Goal: Transaction & Acquisition: Purchase product/service

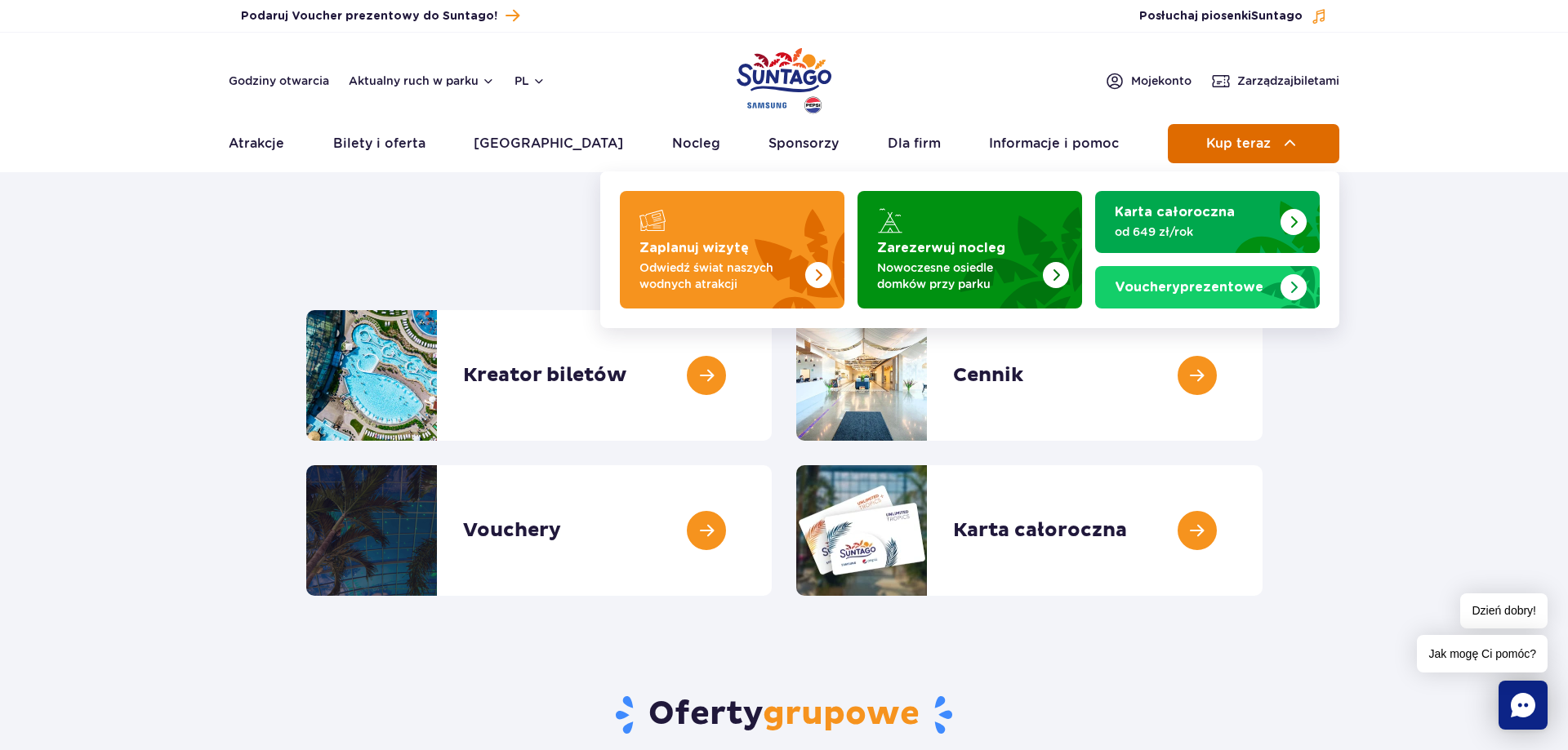
click at [1232, 137] on span "Kup teraz" at bounding box center [1239, 144] width 65 height 15
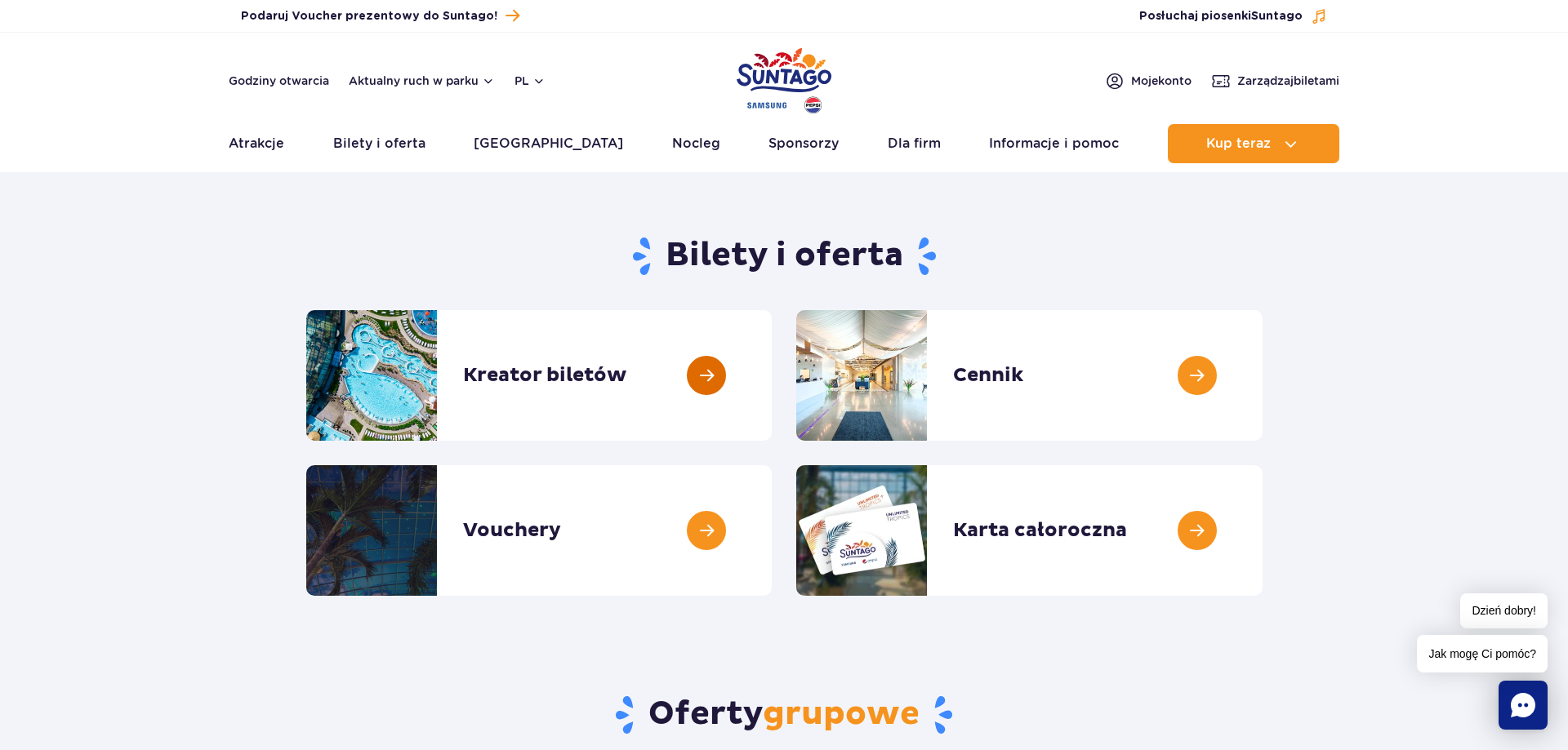
click at [772, 372] on link at bounding box center [772, 376] width 0 height 131
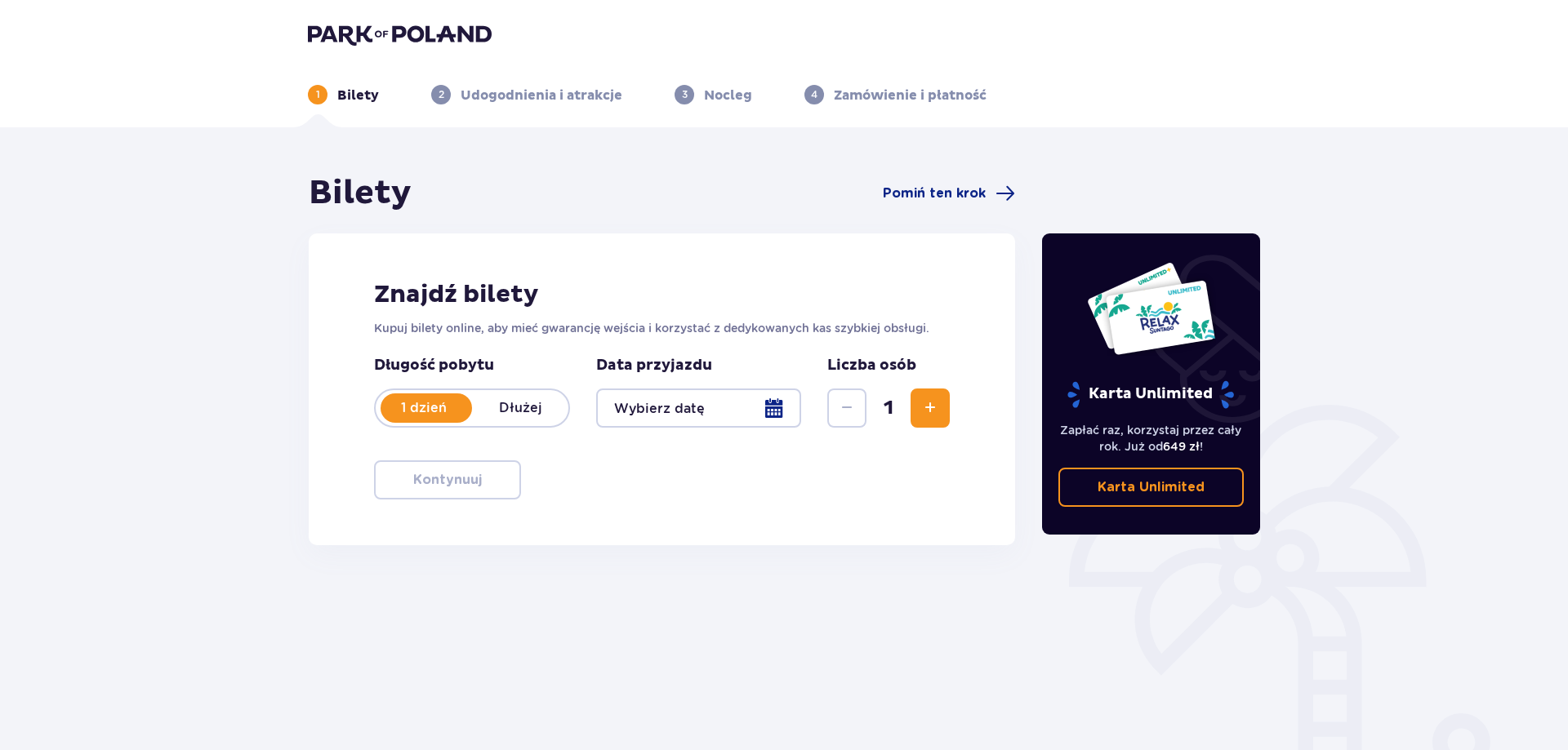
click at [766, 411] on div at bounding box center [699, 408] width 205 height 40
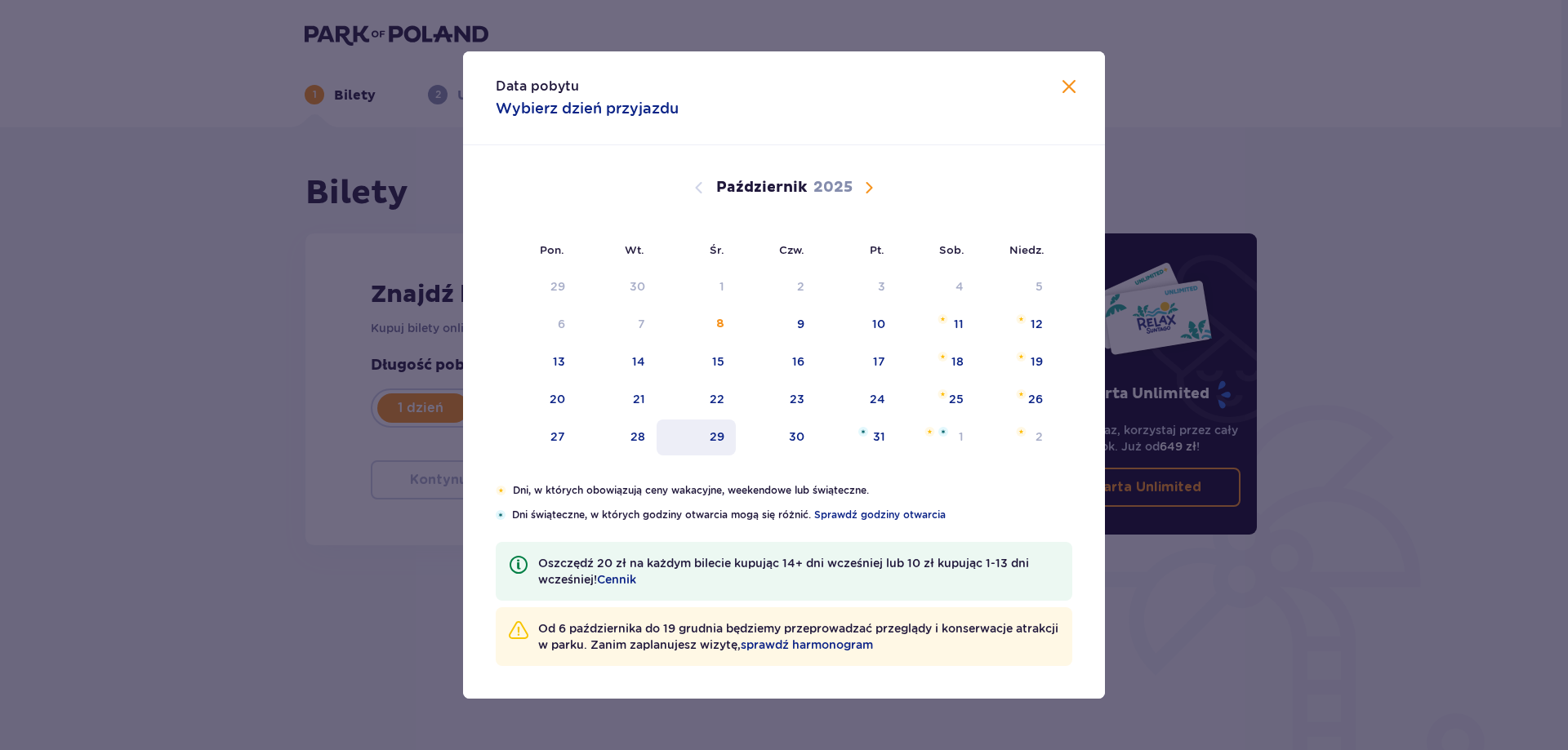
click at [713, 433] on div "29" at bounding box center [717, 437] width 15 height 17
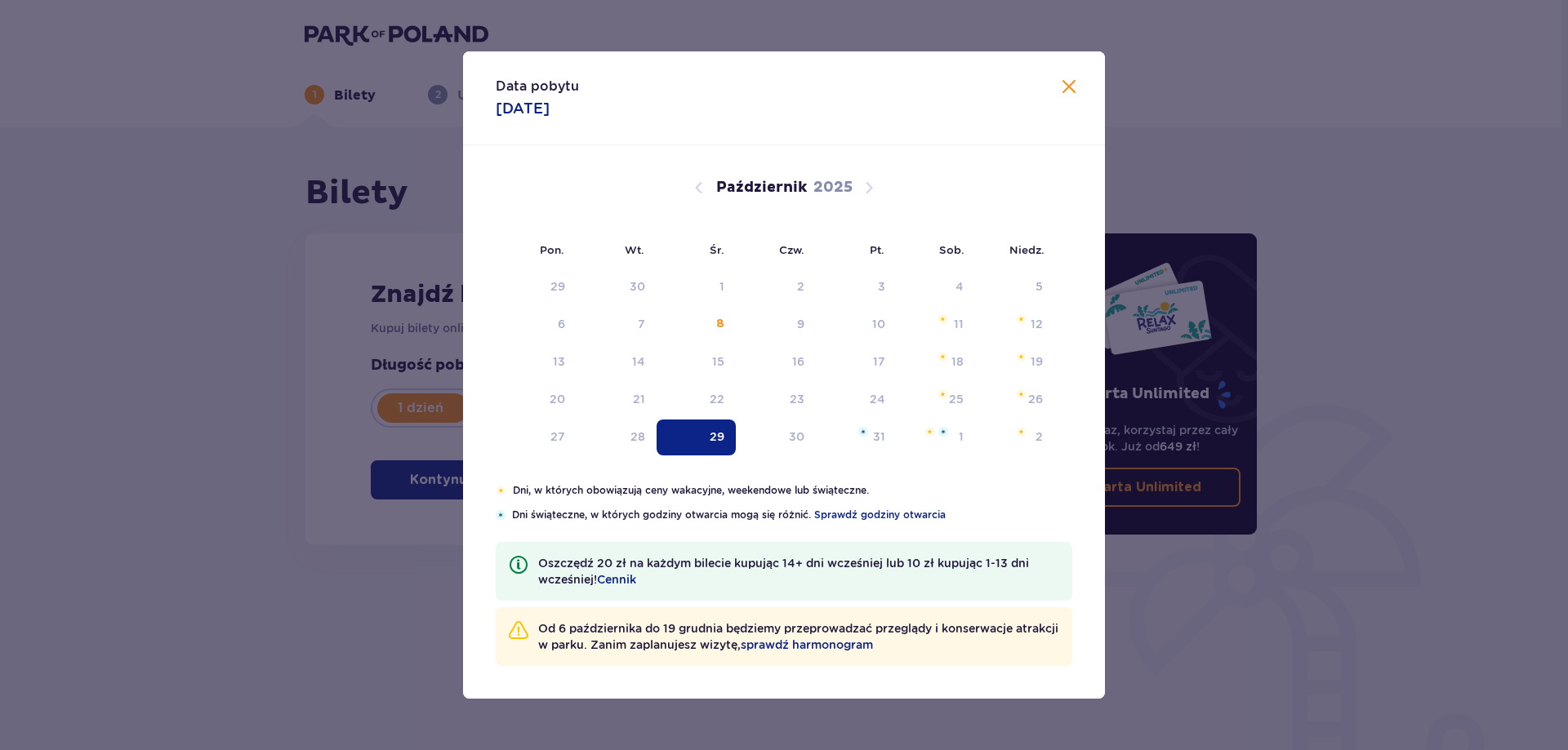
type input "[DATE]"
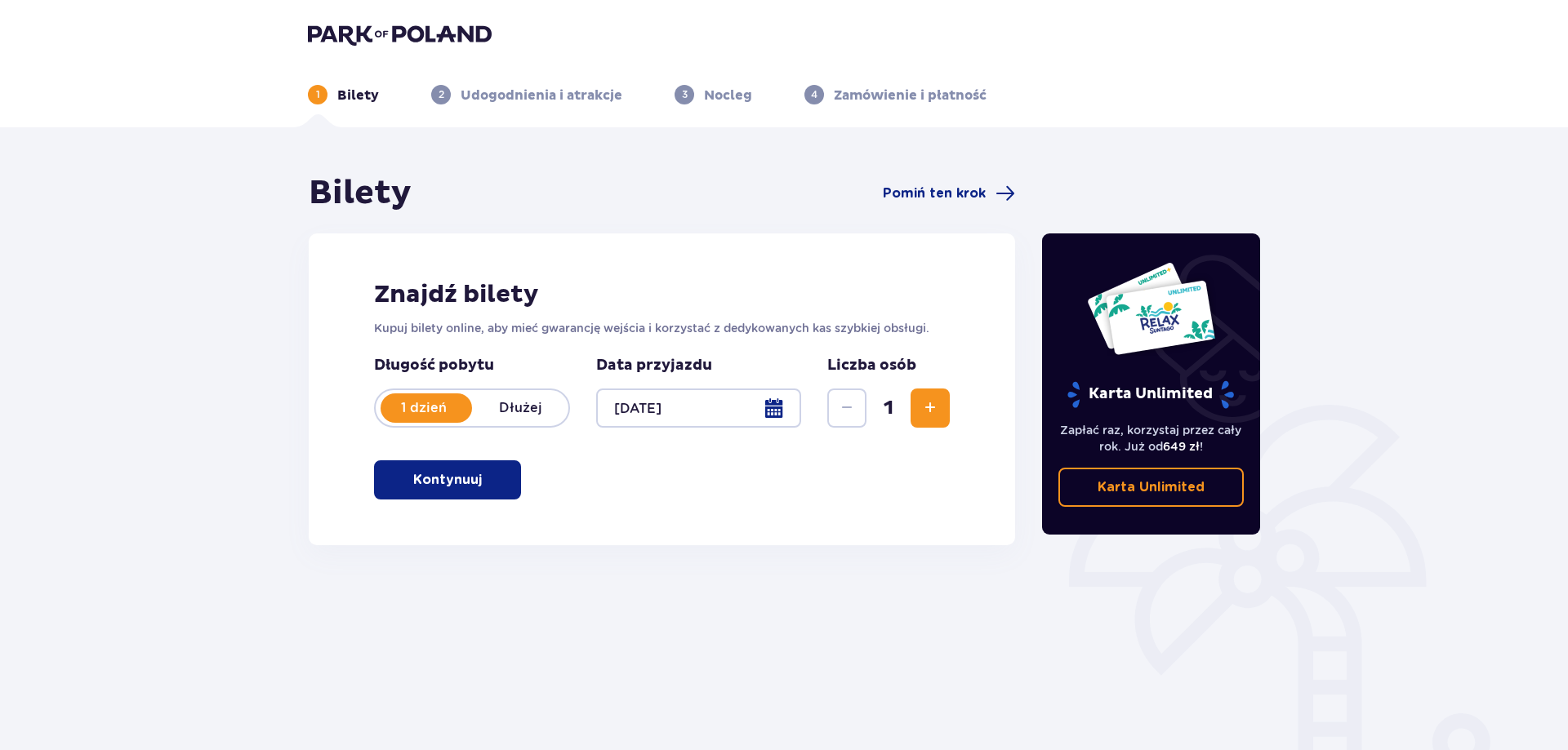
click at [934, 413] on span "Zwiększ" at bounding box center [929, 407] width 19 height 19
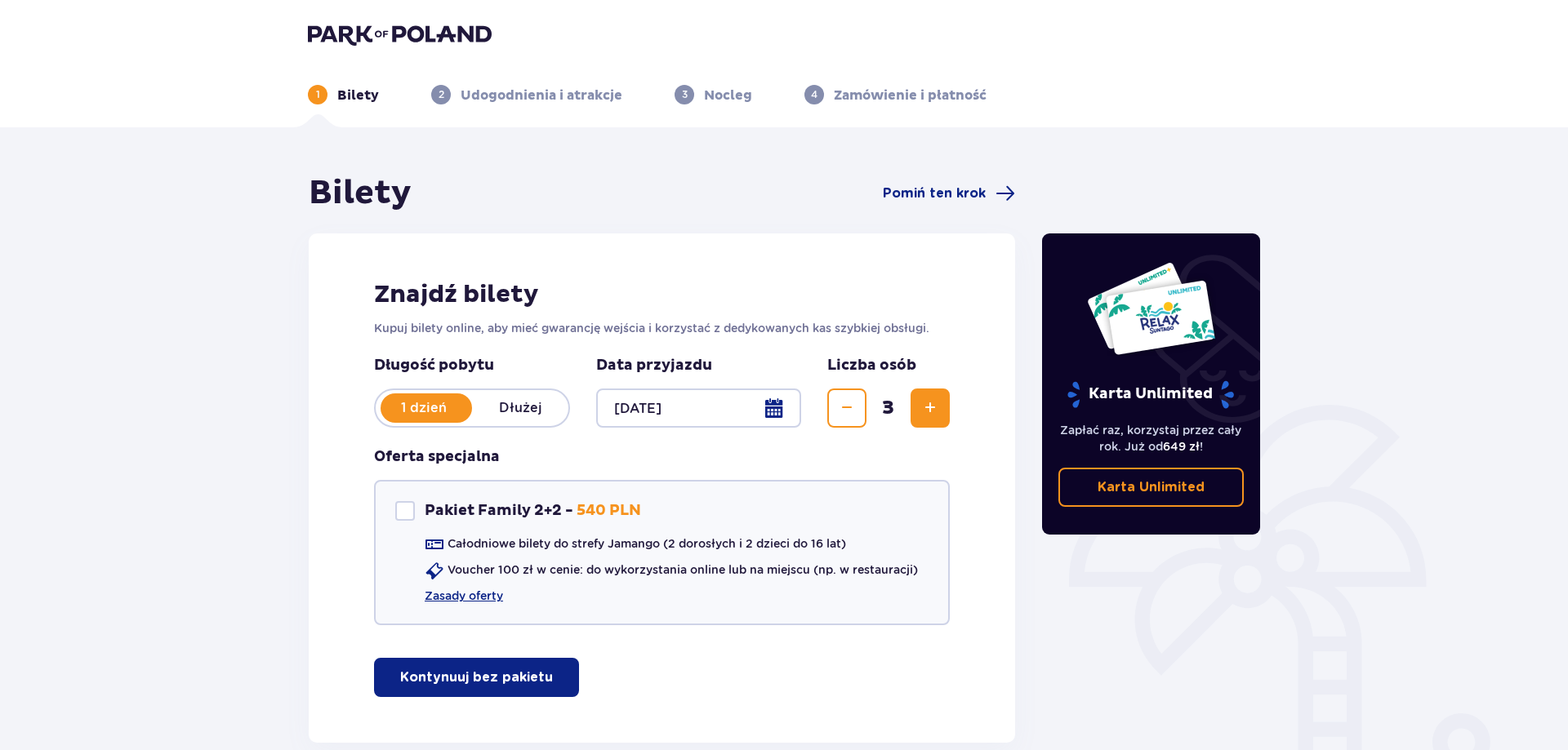
click at [919, 417] on button "Zwiększ" at bounding box center [930, 408] width 40 height 40
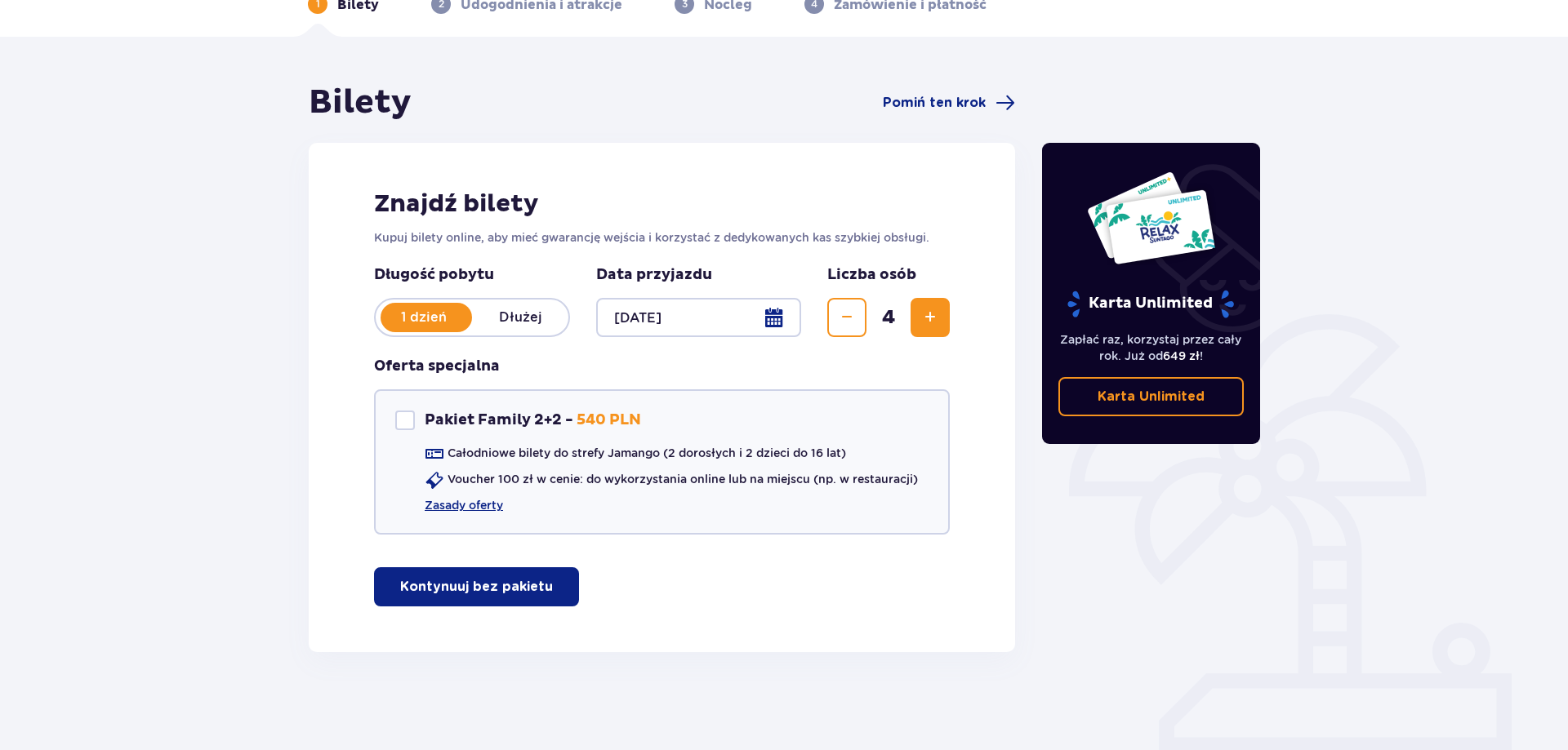
click at [547, 588] on span "button" at bounding box center [556, 586] width 19 height 19
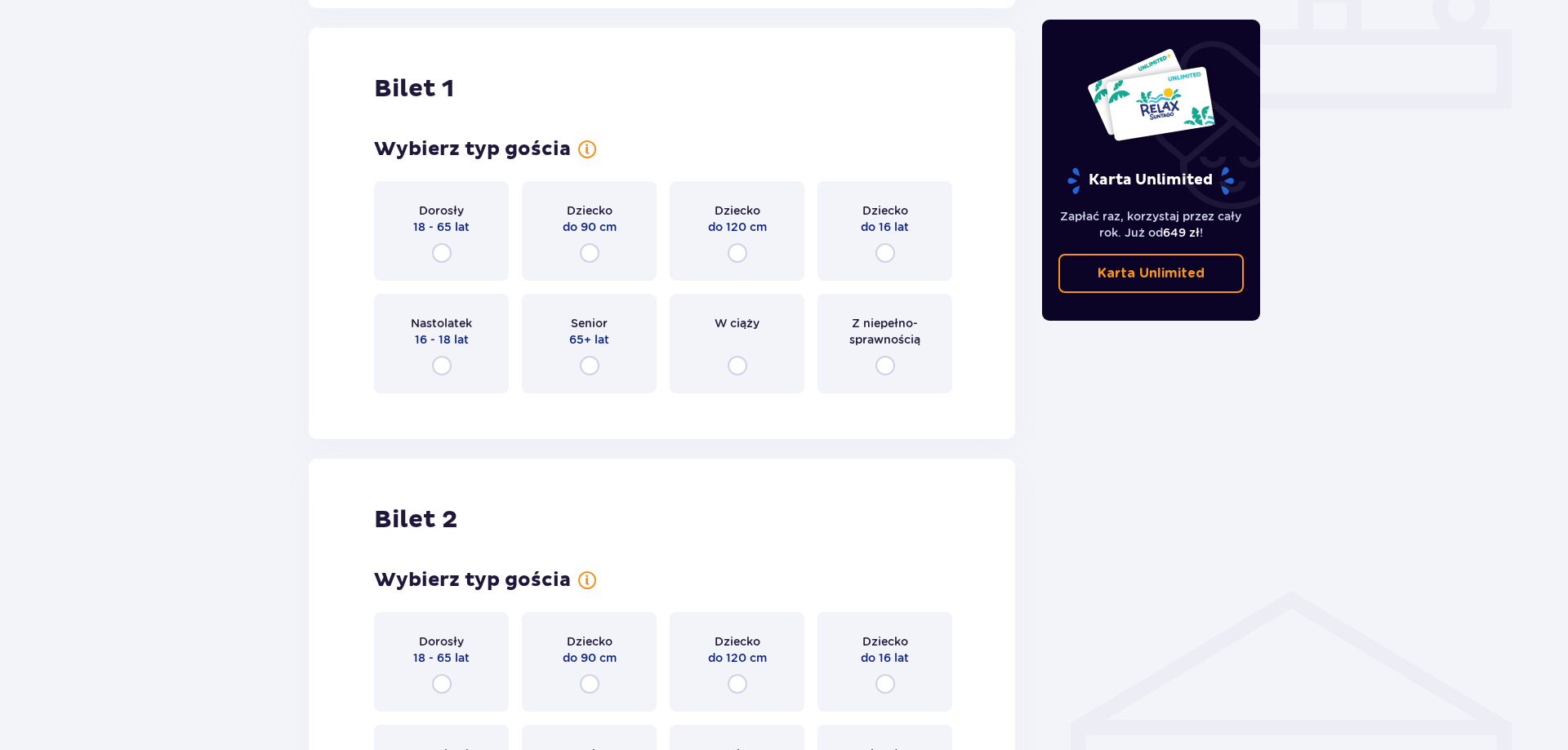
scroll to position [743, 0]
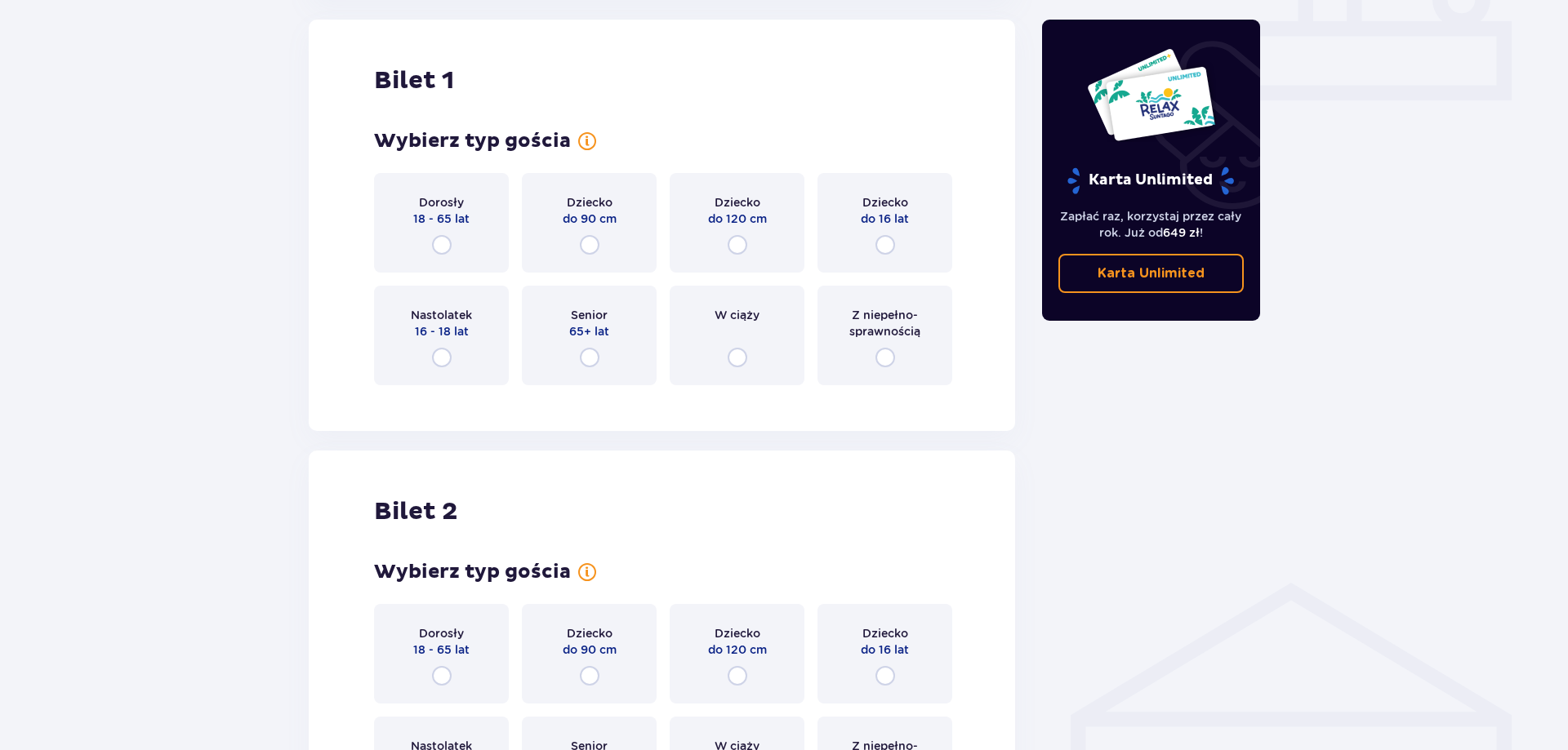
click at [441, 245] on input "radio" at bounding box center [442, 244] width 19 height 19
radio input "true"
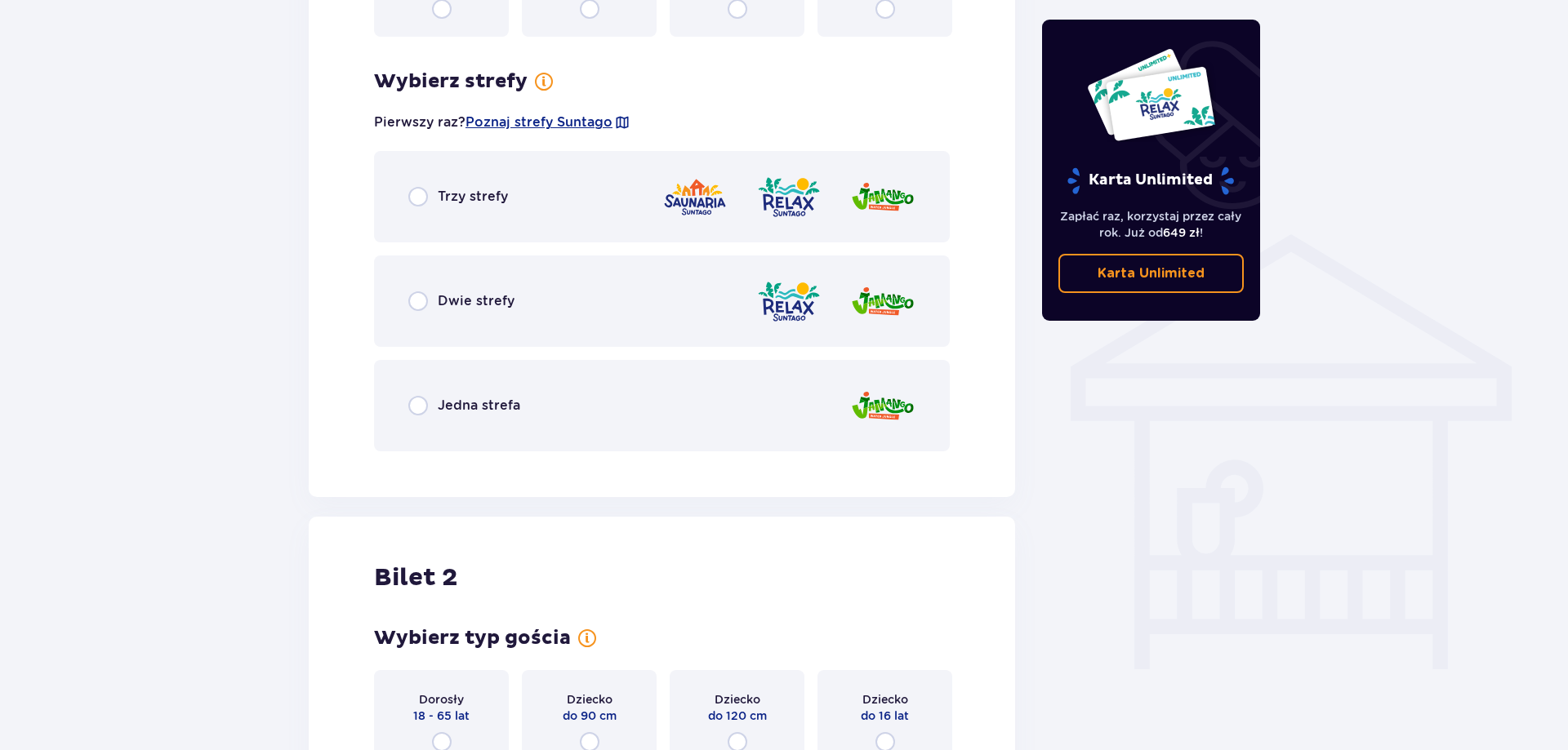
scroll to position [1142, 0]
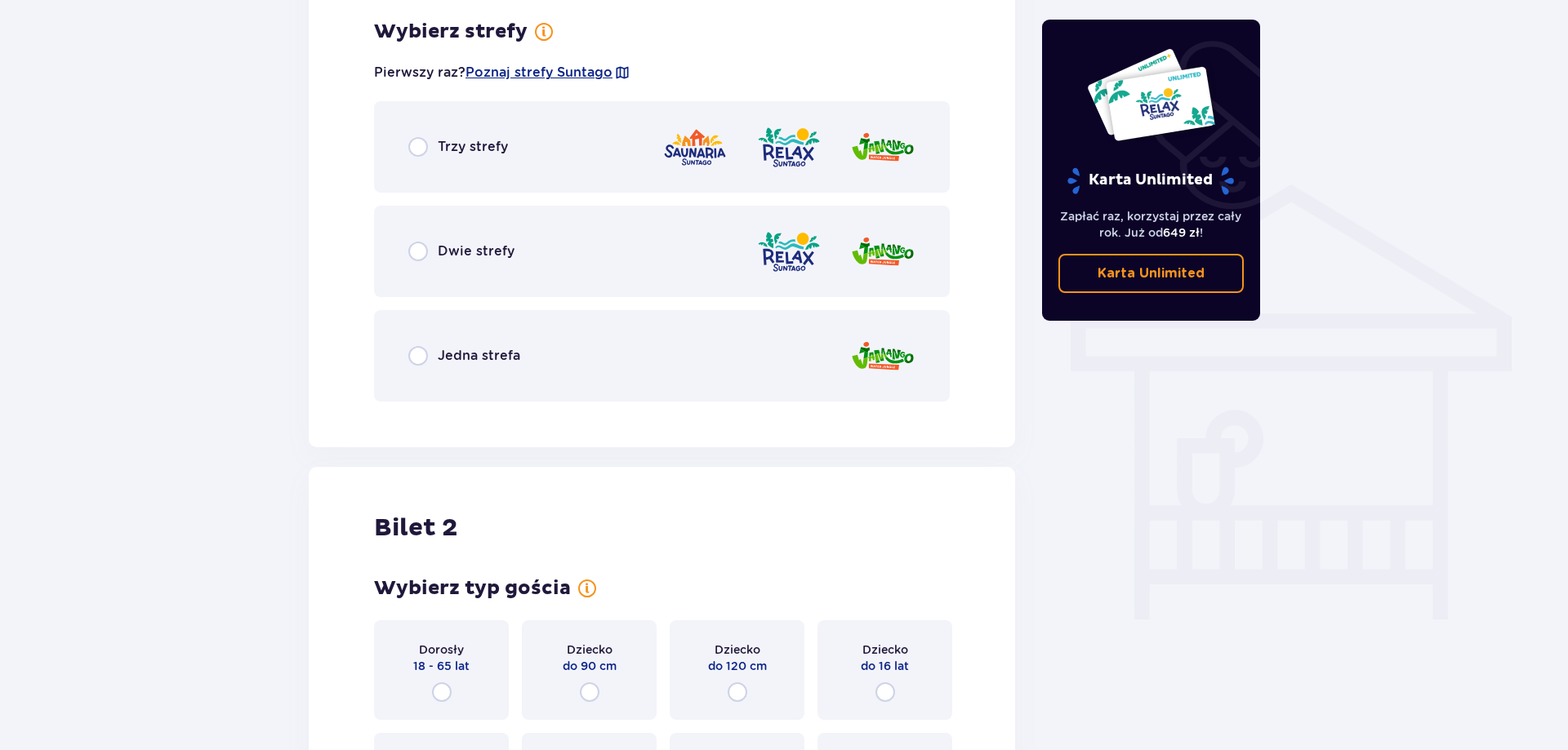
click at [419, 247] on input "radio" at bounding box center [418, 251] width 19 height 19
radio input "true"
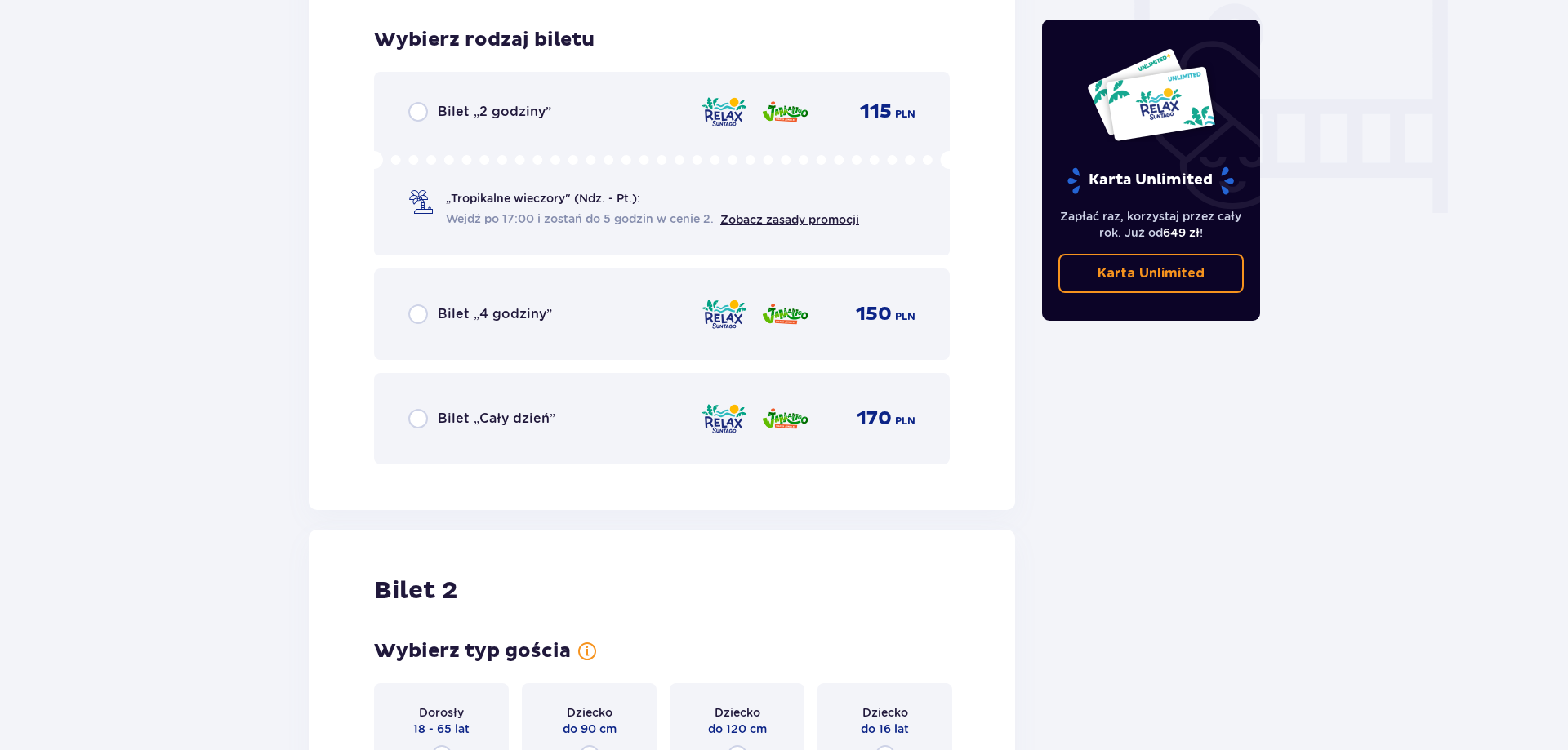
scroll to position [1556, 0]
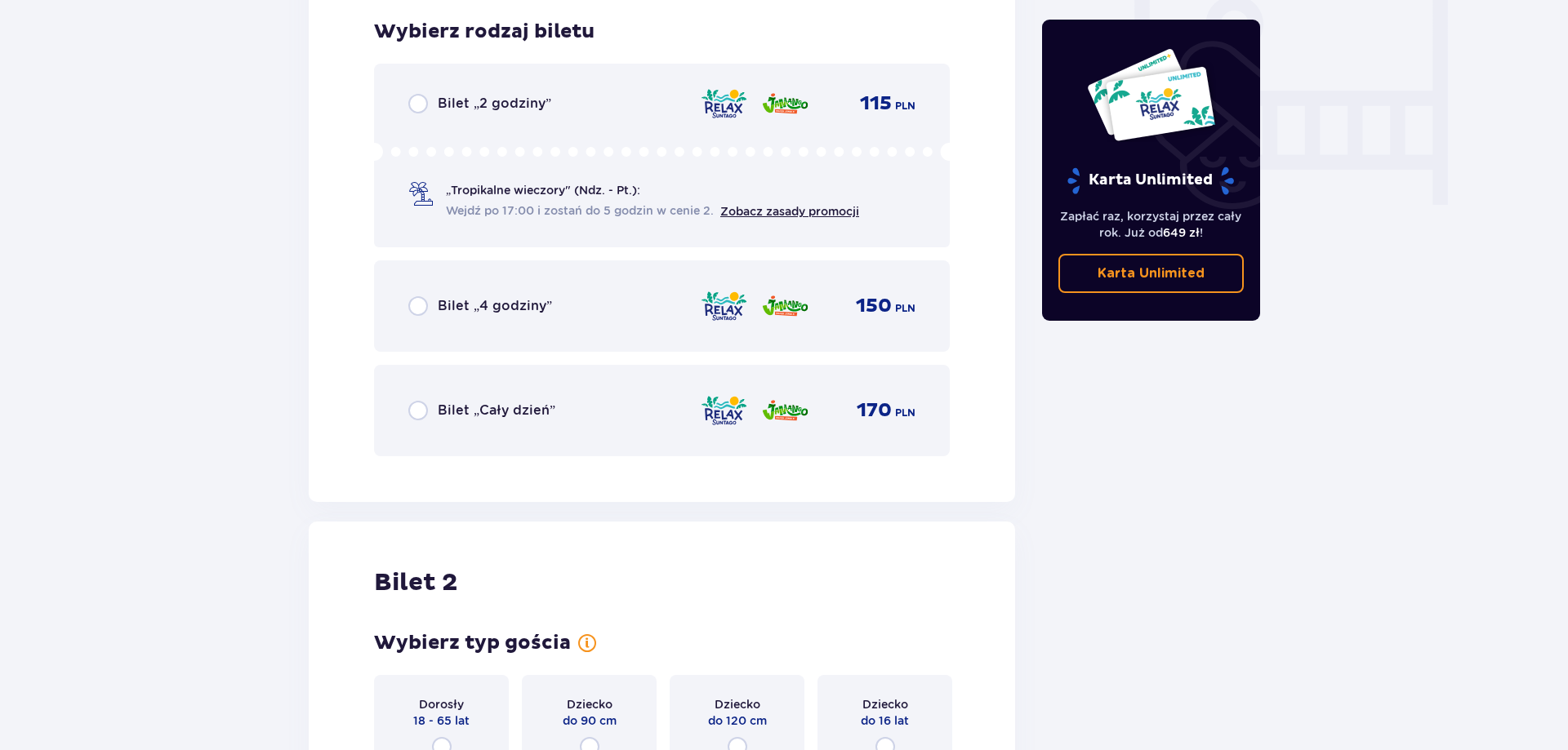
click at [423, 416] on input "radio" at bounding box center [418, 410] width 19 height 19
radio input "true"
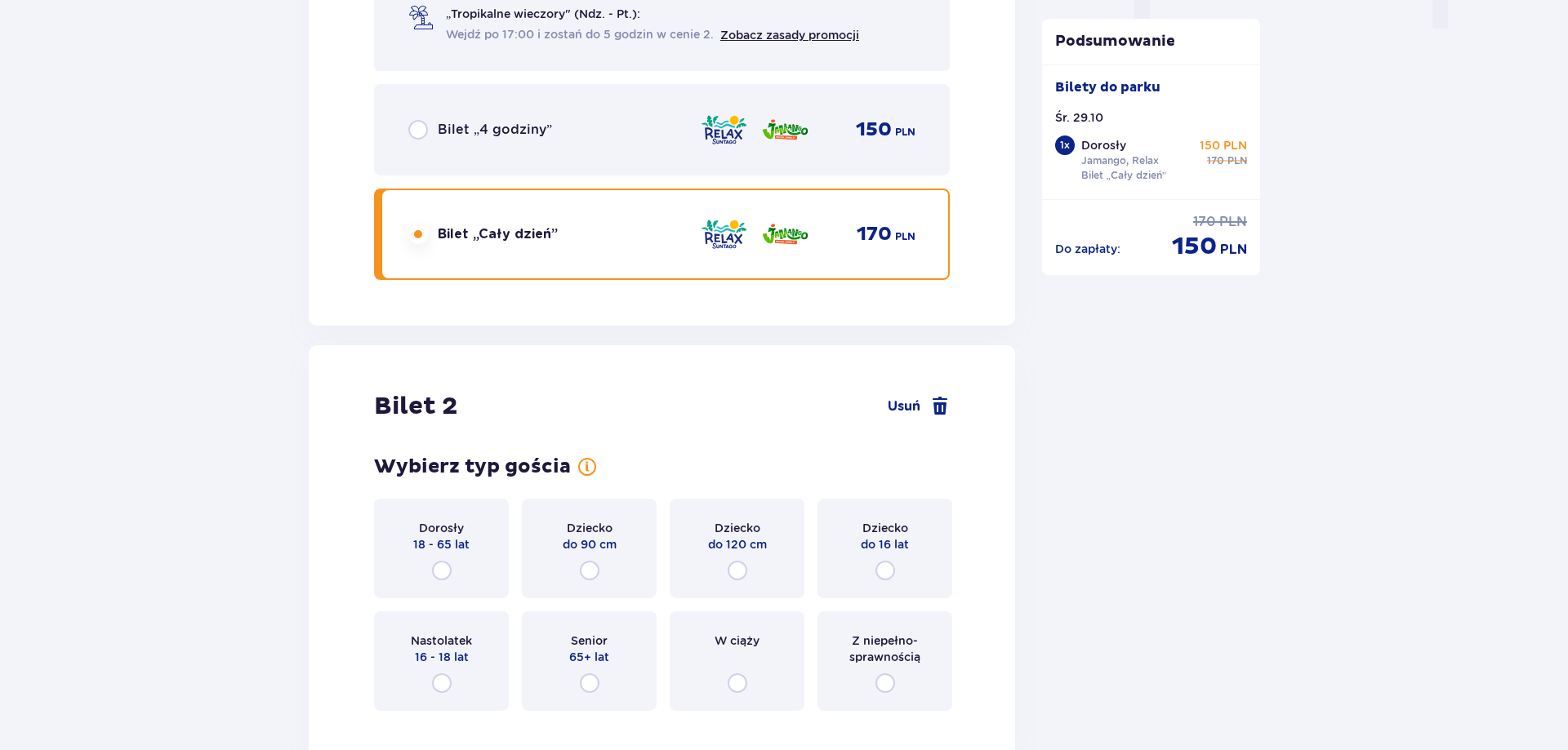
scroll to position [1725, 0]
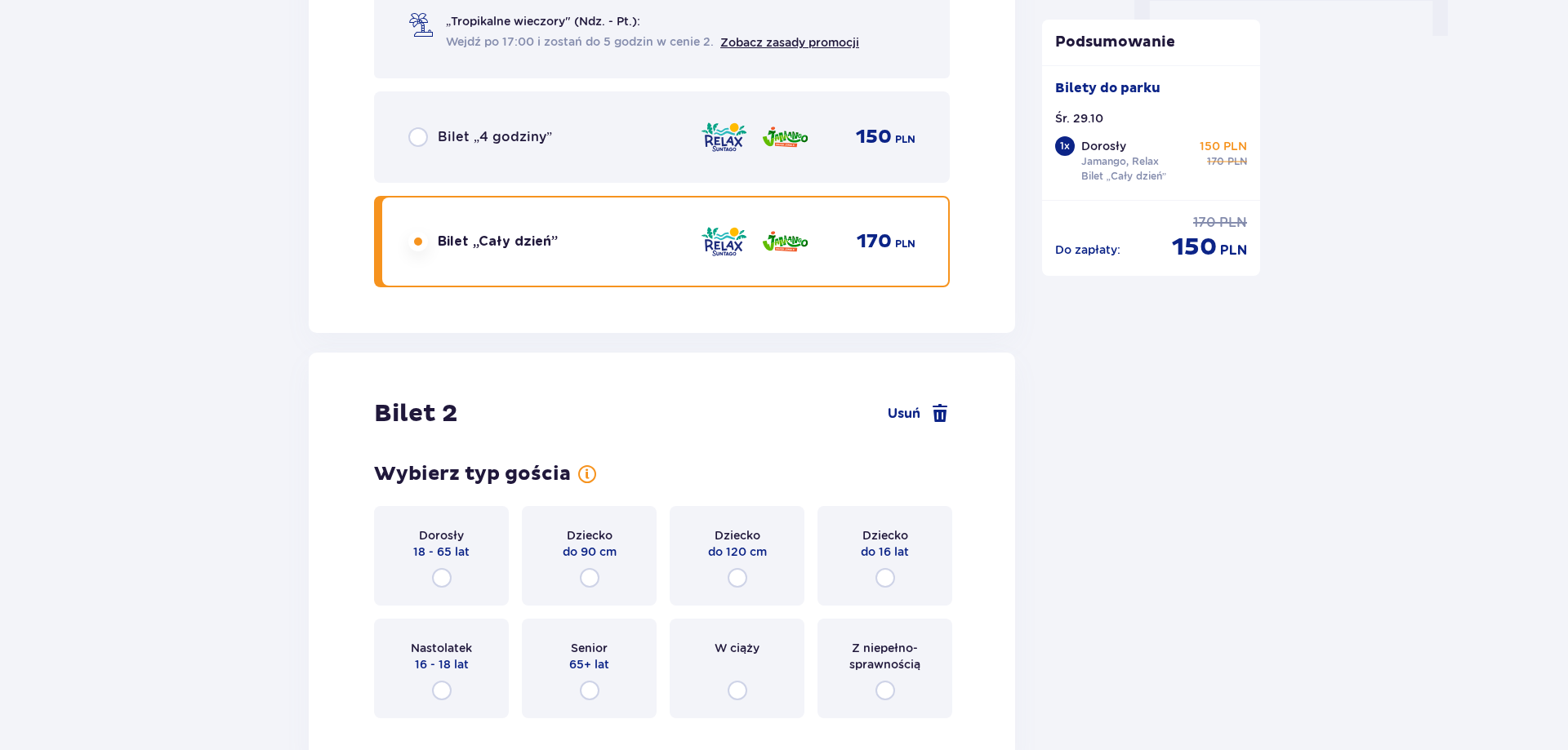
click at [435, 576] on input "radio" at bounding box center [442, 578] width 19 height 19
radio input "true"
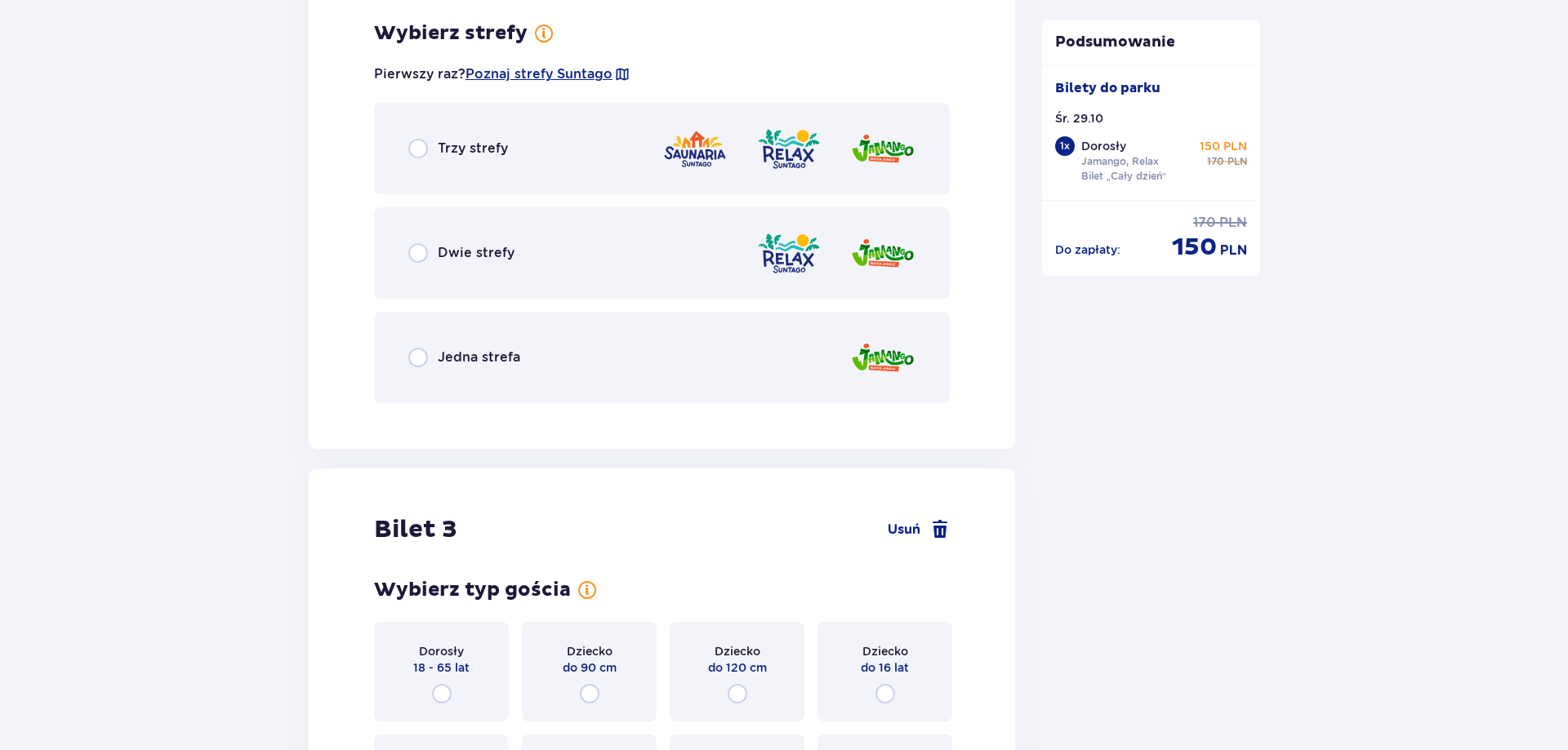
scroll to position [2456, 0]
click at [421, 247] on input "radio" at bounding box center [418, 251] width 19 height 19
radio input "true"
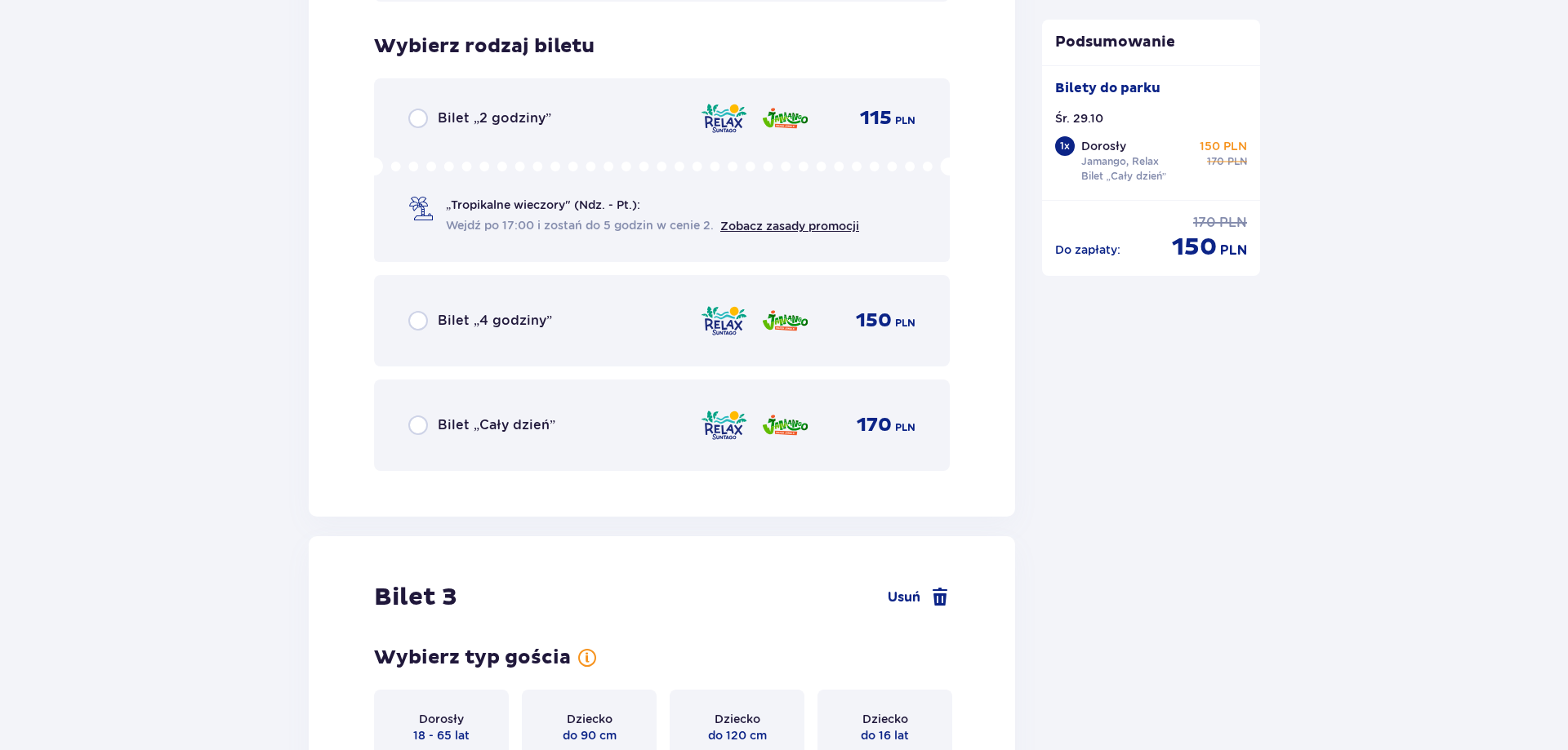
scroll to position [2871, 0]
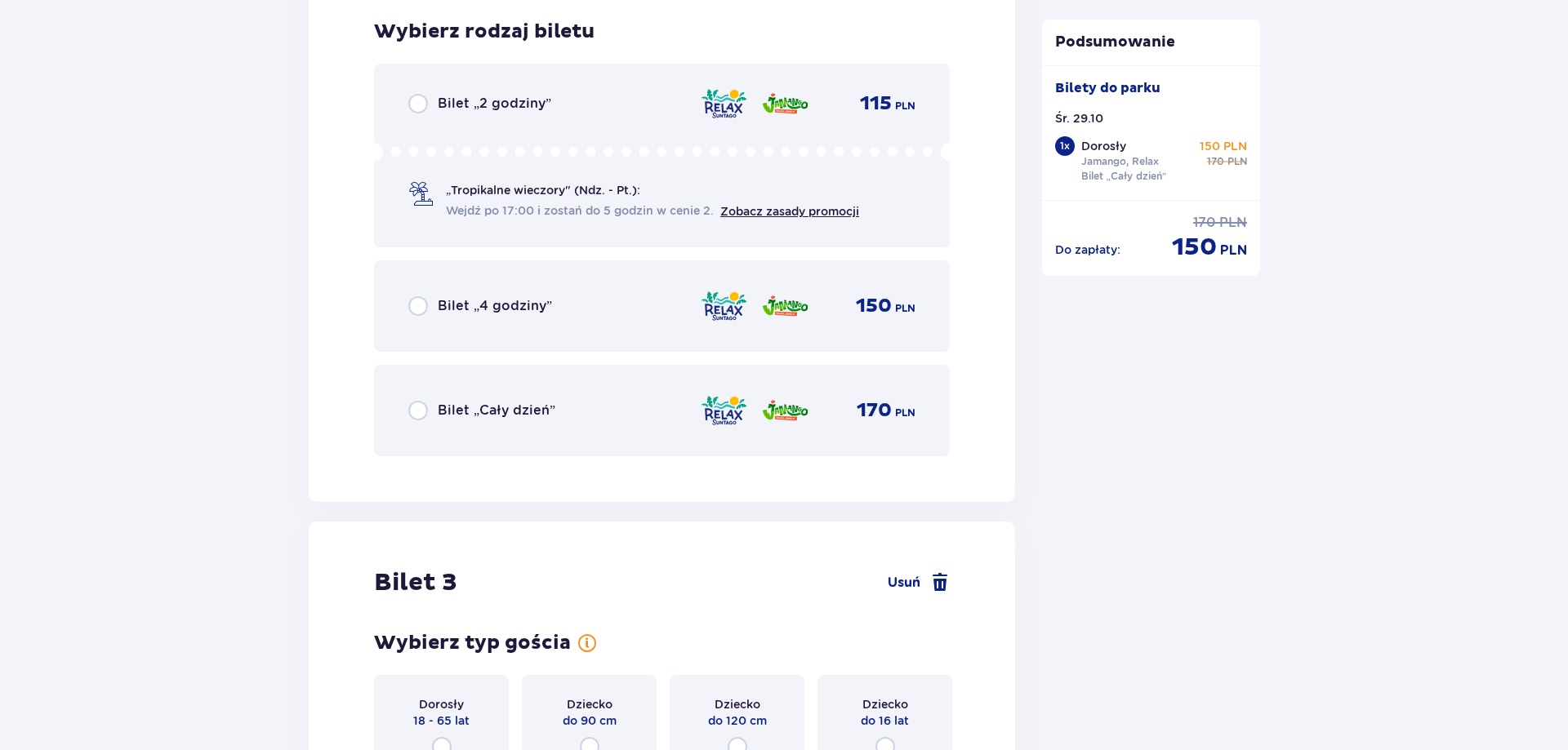
click at [421, 412] on input "radio" at bounding box center [418, 410] width 19 height 19
radio input "true"
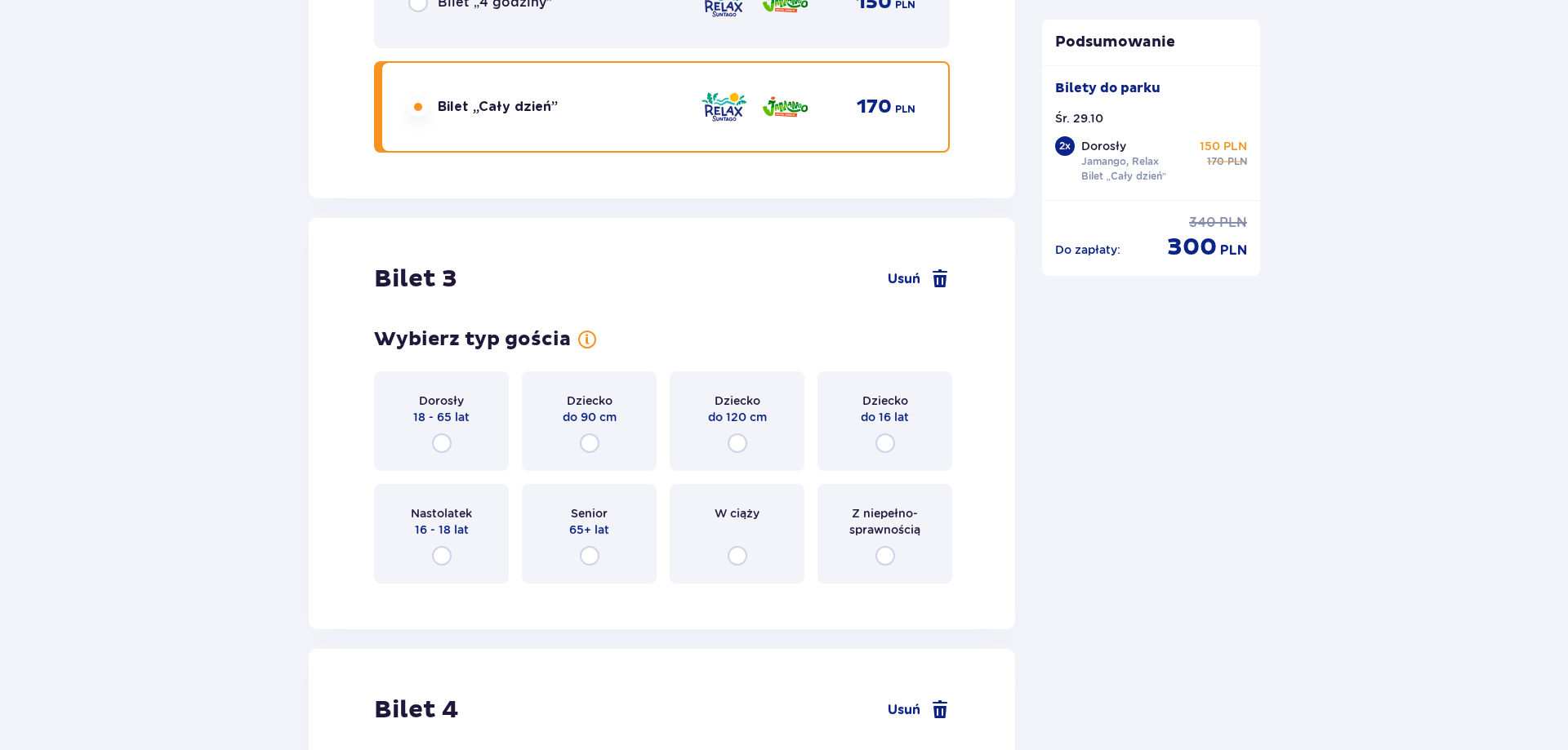
scroll to position [3373, 0]
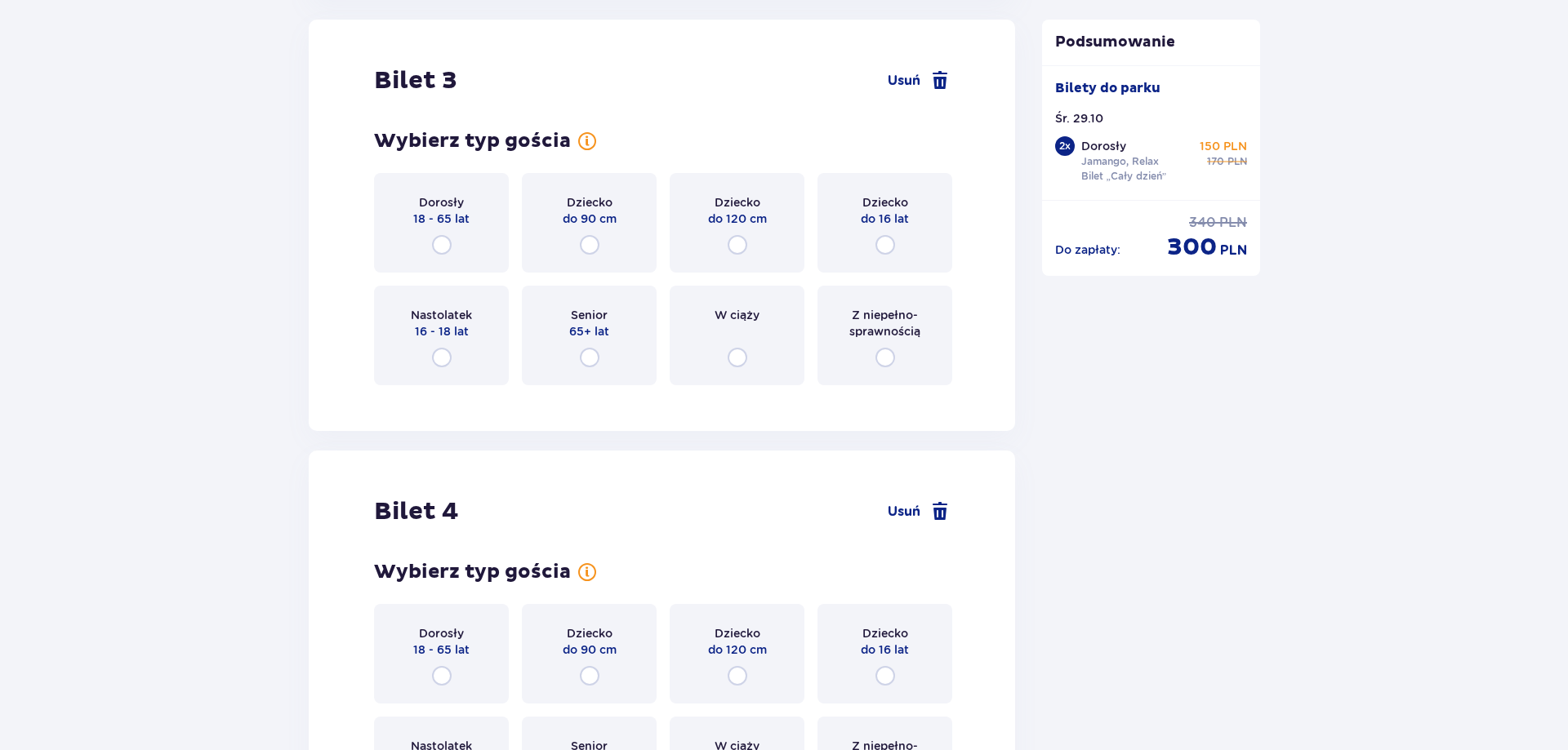
click at [890, 247] on input "radio" at bounding box center [885, 244] width 19 height 19
radio input "true"
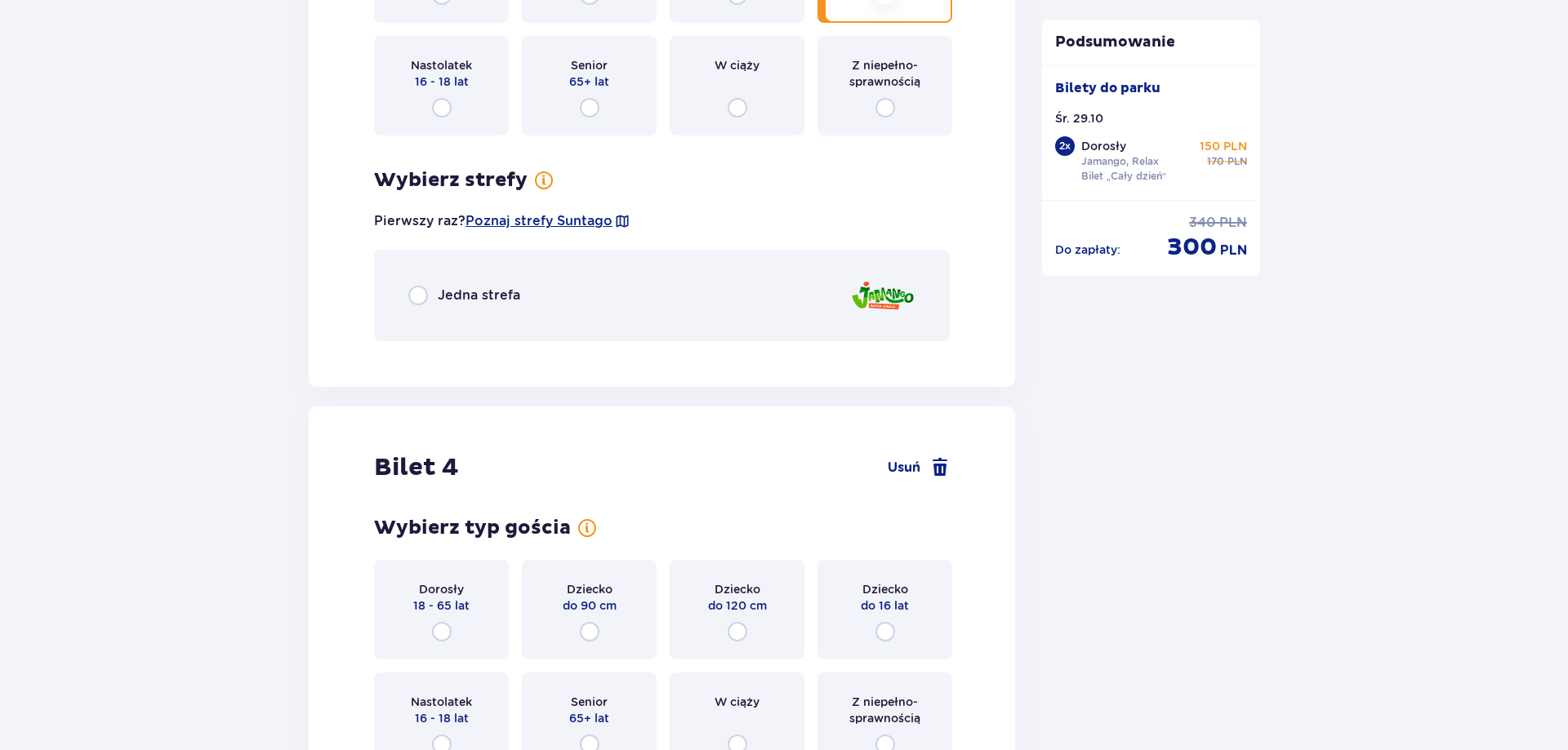
scroll to position [3604, 0]
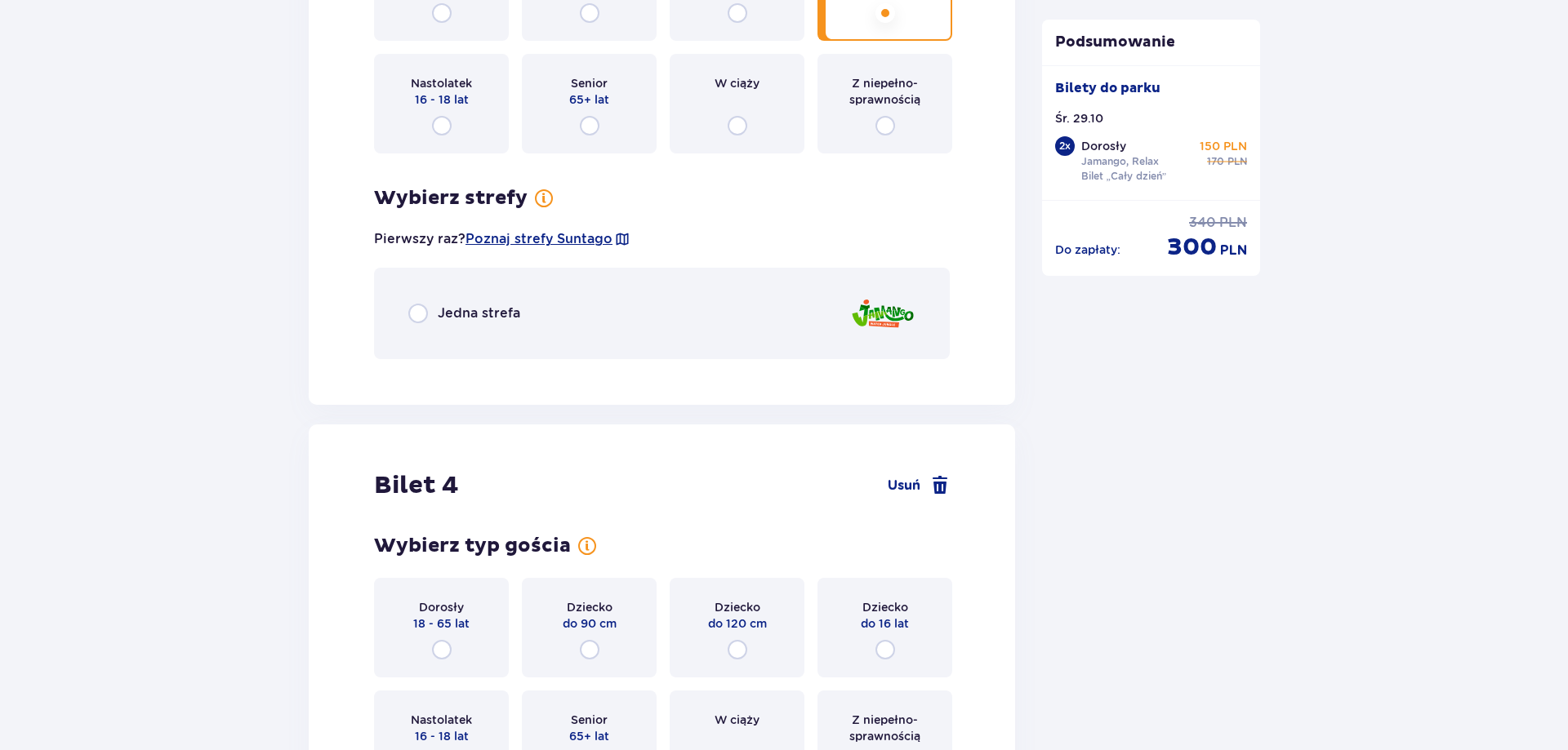
click at [419, 312] on input "radio" at bounding box center [418, 313] width 19 height 19
radio input "true"
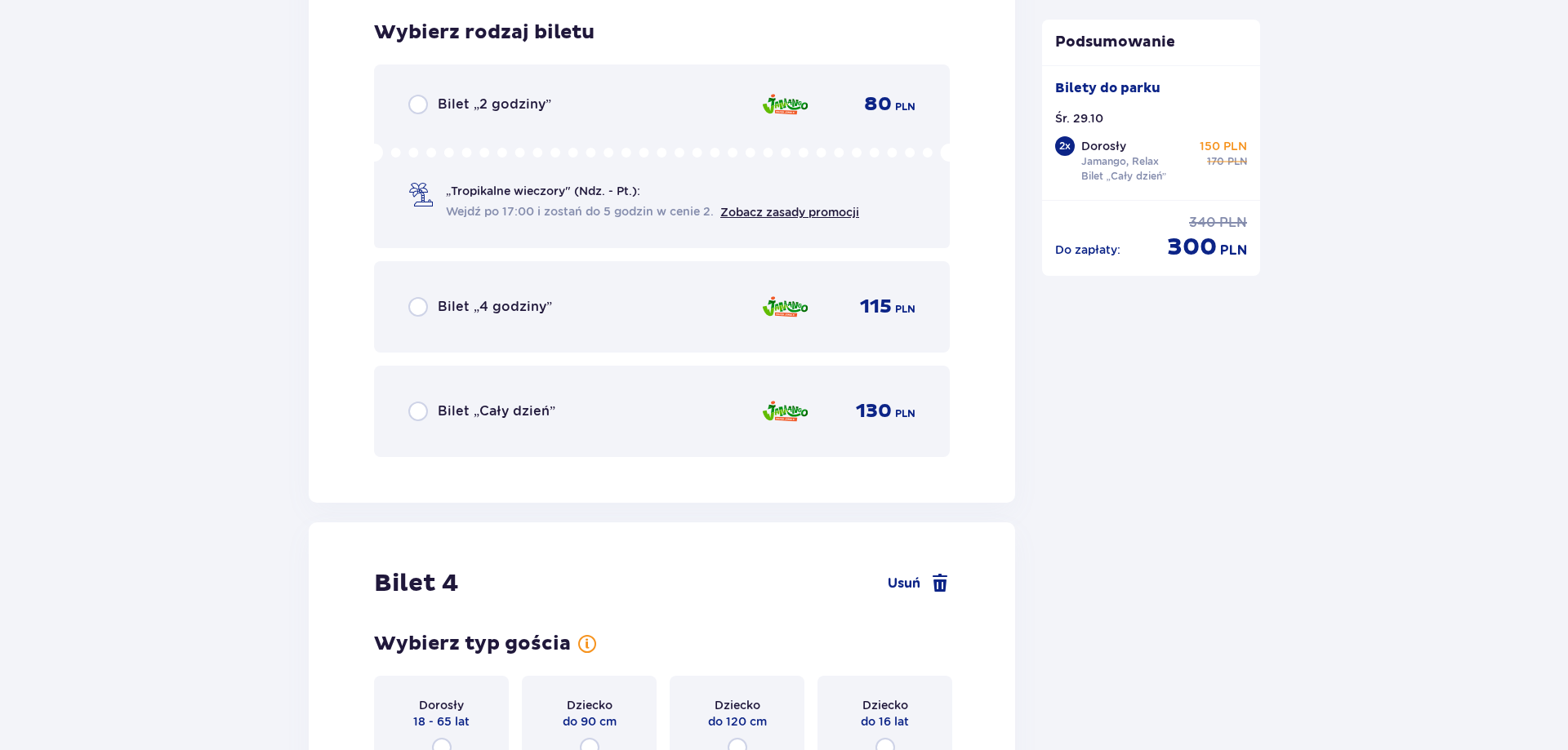
scroll to position [3977, 0]
click at [425, 412] on input "radio" at bounding box center [418, 410] width 19 height 19
radio input "true"
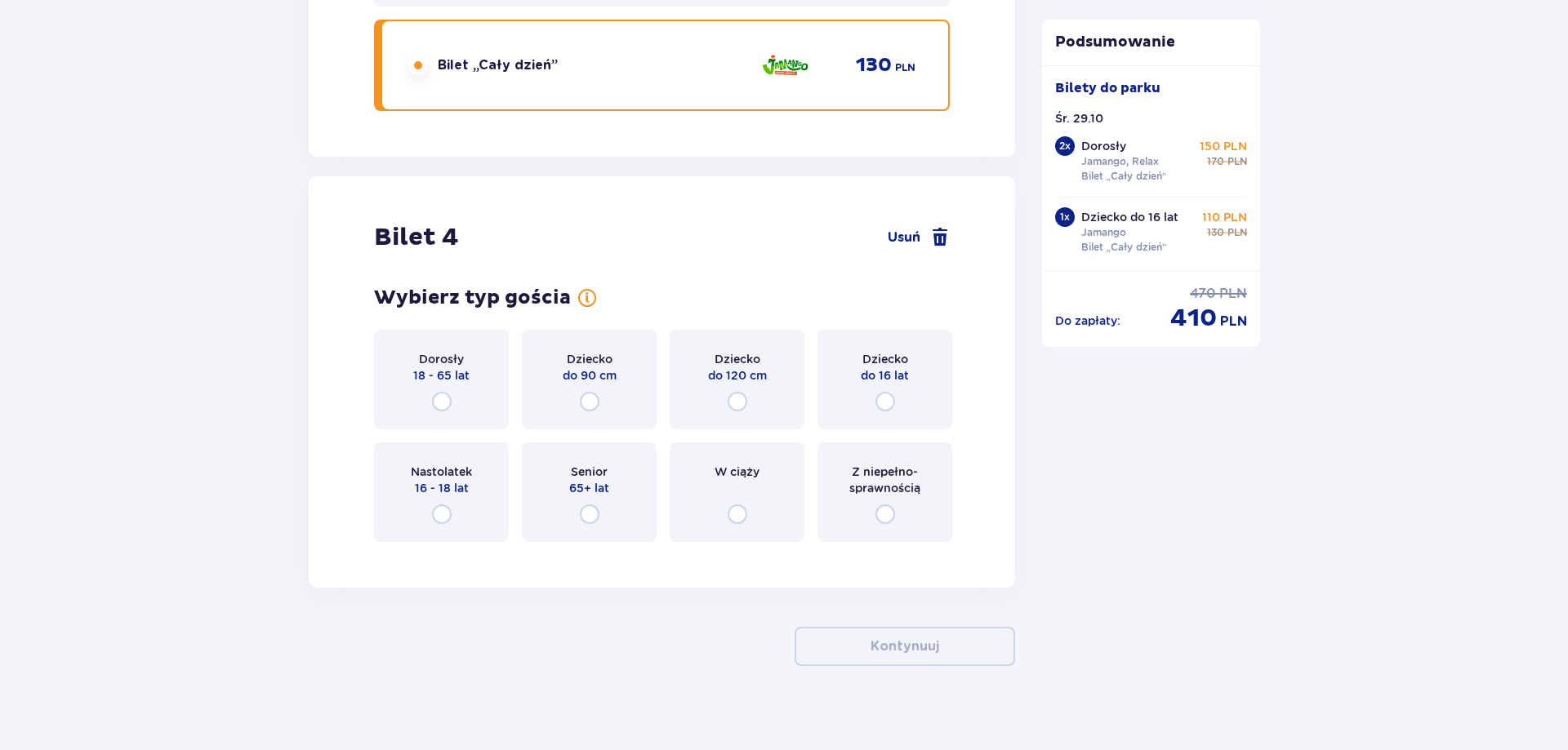
scroll to position [4336, 0]
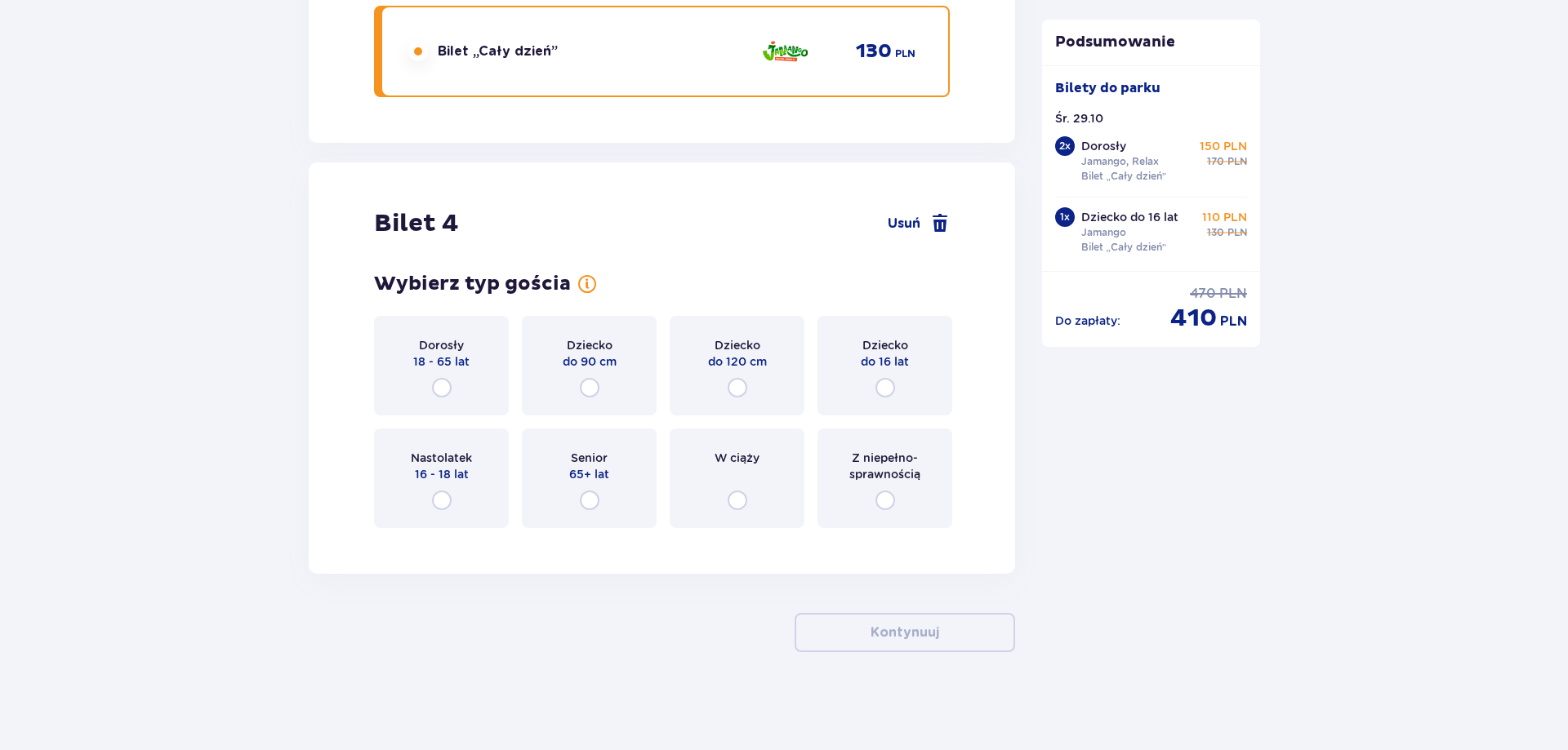
click at [883, 384] on input "radio" at bounding box center [885, 387] width 19 height 19
radio input "true"
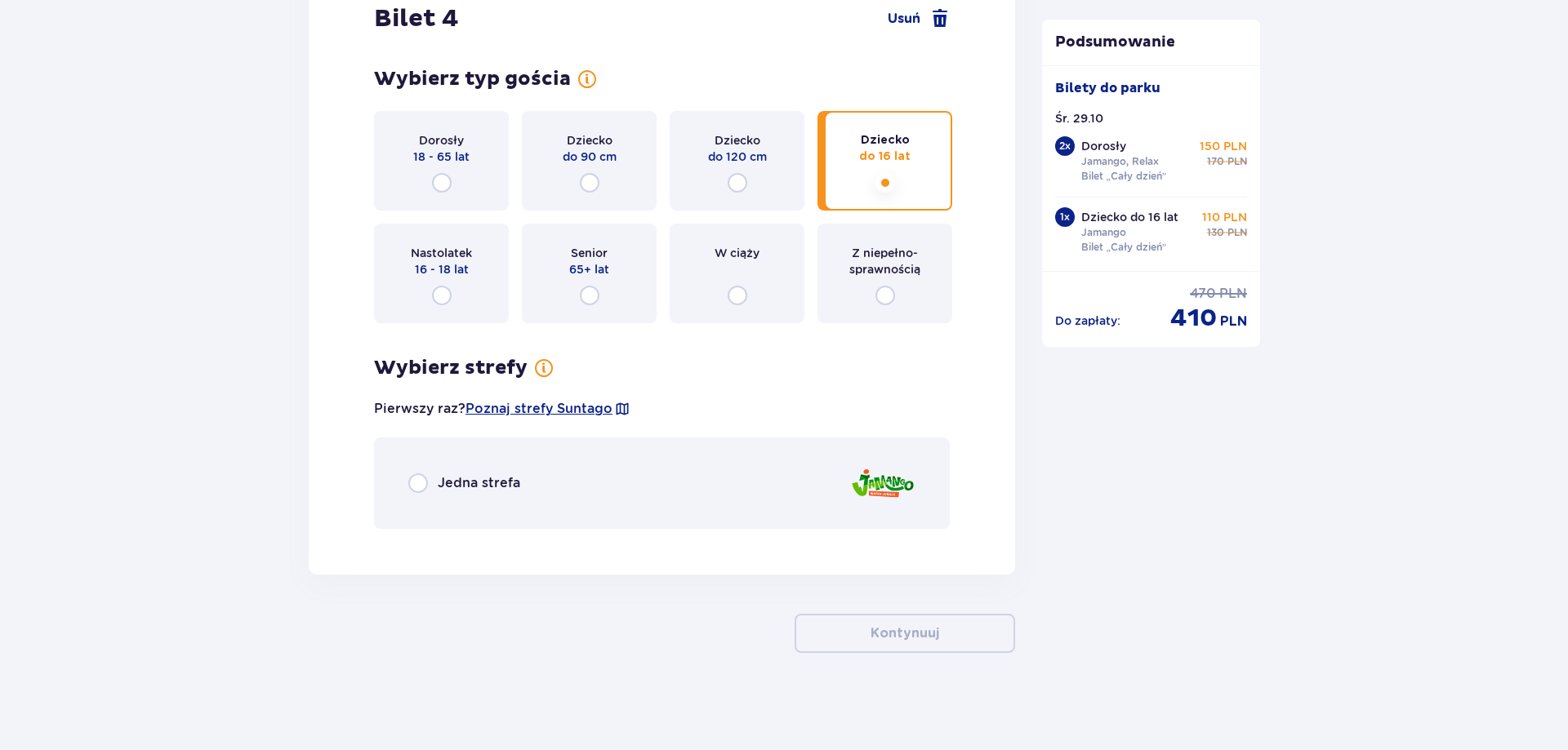
scroll to position [4541, 0]
click at [413, 480] on input "radio" at bounding box center [418, 482] width 19 height 19
radio input "true"
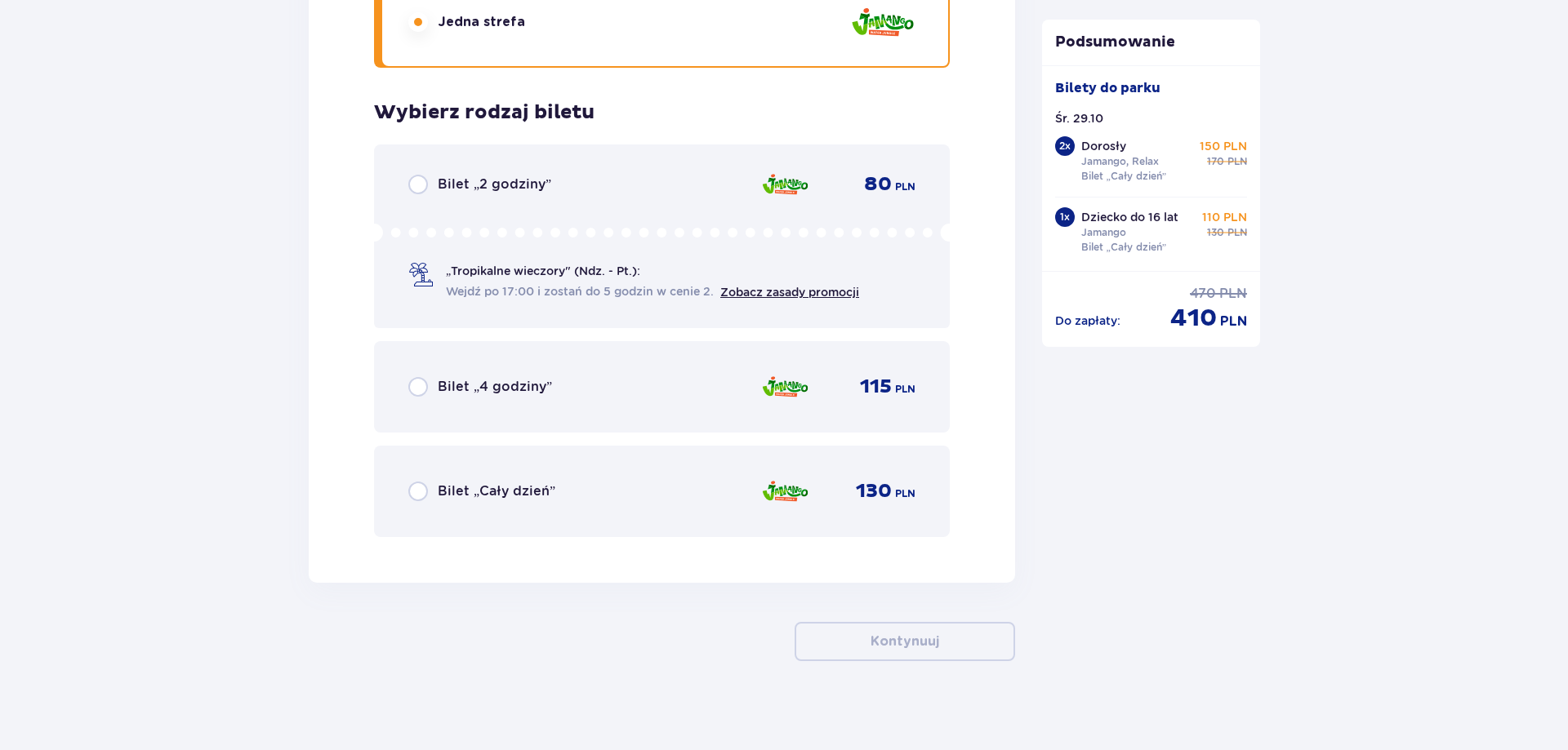
scroll to position [5011, 0]
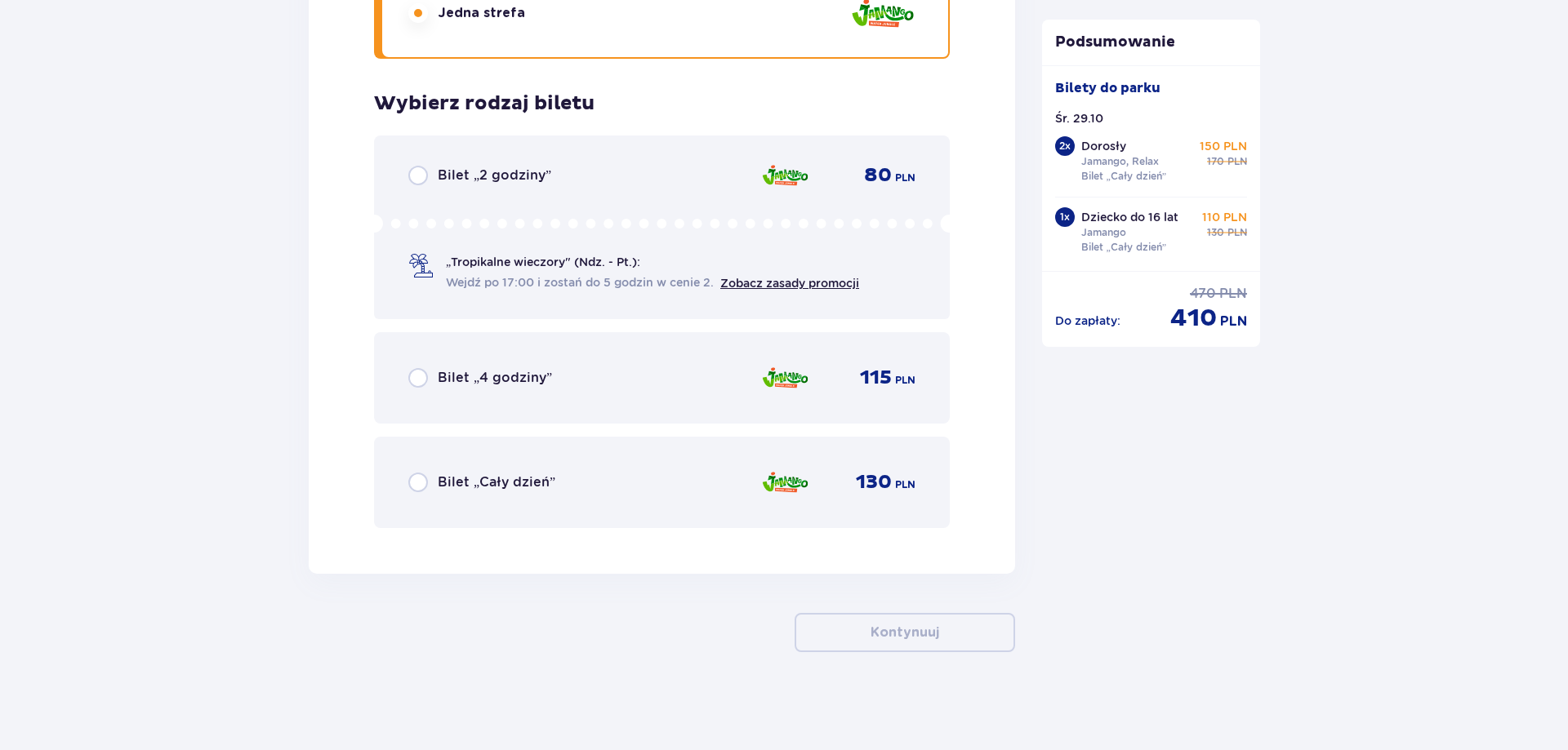
click at [421, 485] on input "radio" at bounding box center [418, 482] width 19 height 19
radio input "true"
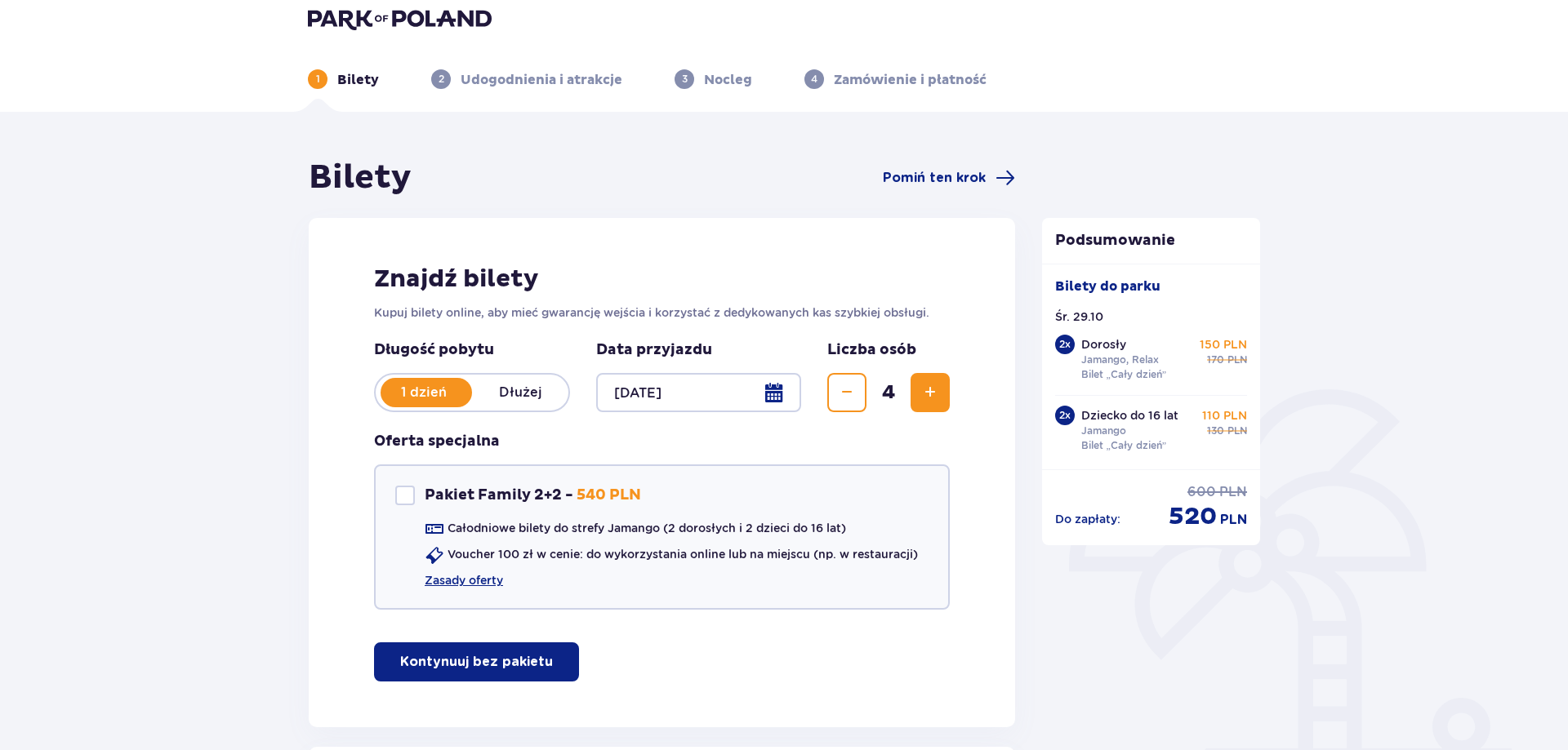
scroll to position [0, 0]
